Goal: Task Accomplishment & Management: Manage account settings

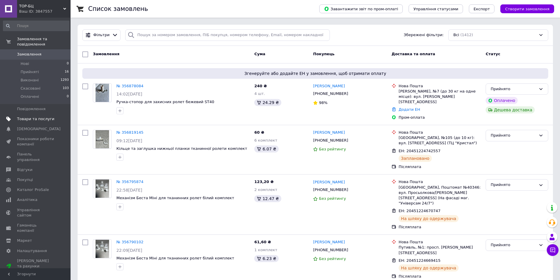
click at [38, 116] on span "Товари та послуги" at bounding box center [35, 118] width 37 height 5
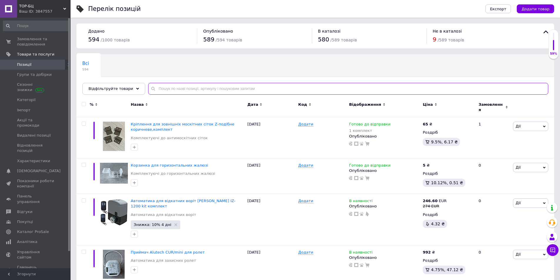
click at [176, 90] on input "text" at bounding box center [348, 89] width 400 height 12
paste input "Alutech LGR-3300C напрямна рейка"
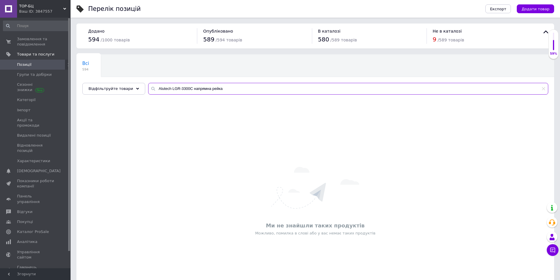
drag, startPoint x: 205, startPoint y: 90, endPoint x: 188, endPoint y: 91, distance: 17.1
click at [188, 91] on input "Alutech LGR-3300C напрямна рейка" at bounding box center [348, 89] width 400 height 12
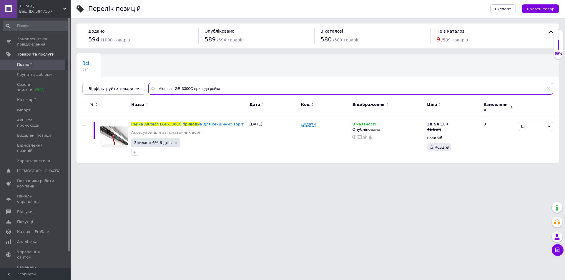
type input "Alutech LGR-3300C приводн рейка"
drag, startPoint x: 218, startPoint y: 89, endPoint x: 150, endPoint y: 87, distance: 68.0
click at [150, 87] on input "Alutech LGR-3300C приводн рейка" at bounding box center [350, 89] width 405 height 12
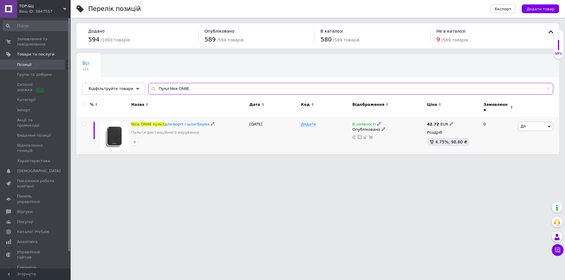
type input "Пульт Nice ON9E"
click at [449, 122] on icon at bounding box center [451, 124] width 4 height 4
type input "4"
type input "50"
click at [153, 122] on span "пульт" at bounding box center [159, 124] width 12 height 4
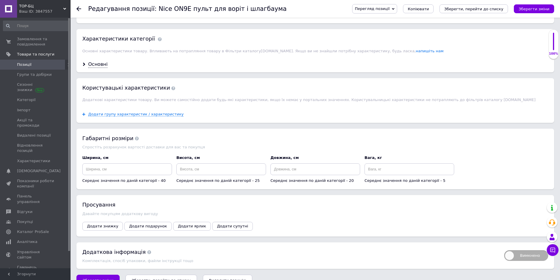
scroll to position [494, 0]
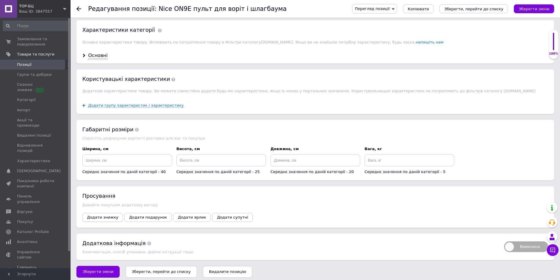
click at [105, 215] on span "Додати знижку" at bounding box center [102, 217] width 31 height 4
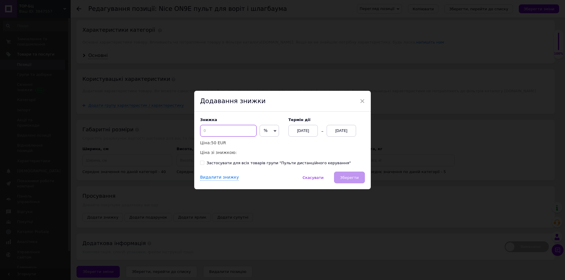
click at [224, 128] on input at bounding box center [228, 131] width 56 height 12
type input "4"
type input "10"
click at [331, 129] on div "[DATE]" at bounding box center [340, 131] width 29 height 12
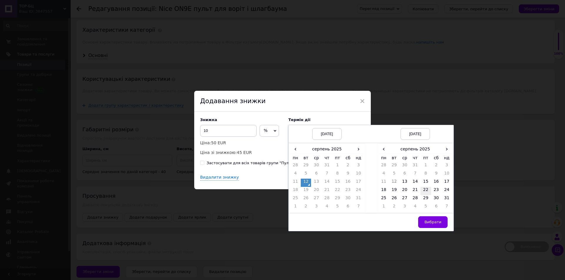
click at [425, 190] on td "22" at bounding box center [425, 191] width 11 height 8
click at [427, 220] on span "Вибрати" at bounding box center [432, 222] width 17 height 4
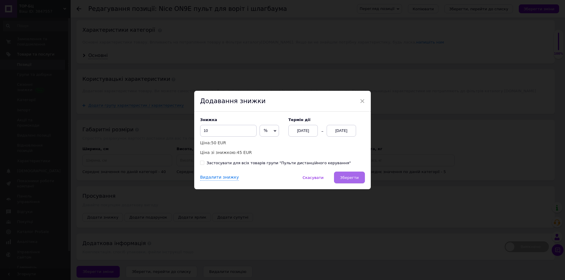
click at [357, 177] on span "Зберегти" at bounding box center [349, 178] width 19 height 4
